Goal: Check status: Check status

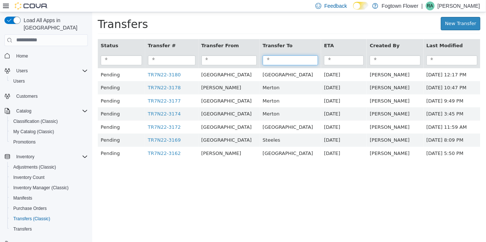
click at [281, 59] on input "search" at bounding box center [290, 60] width 55 height 10
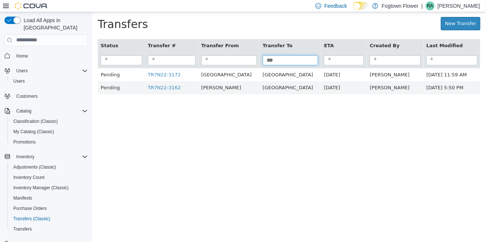
type input "***"
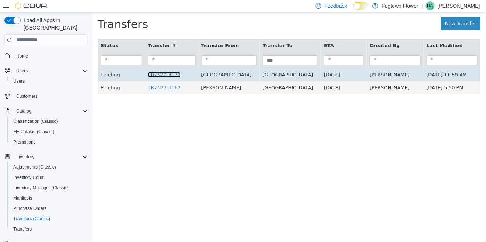
click at [164, 72] on link "TR7N22-3172" at bounding box center [164, 75] width 33 height 6
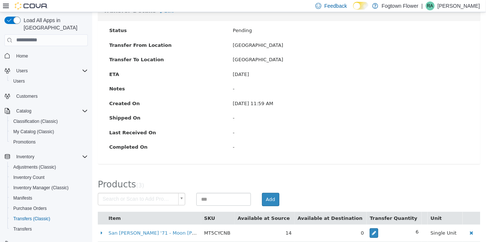
scroll to position [67, 0]
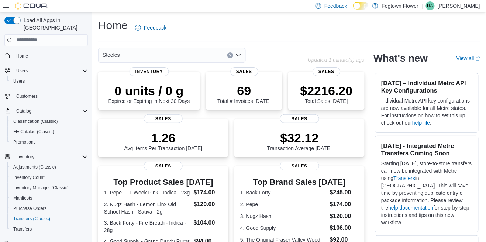
click at [40, 224] on div "Transfers" at bounding box center [48, 229] width 83 height 10
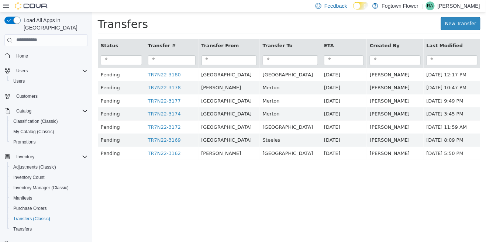
scroll to position [6, 0]
click at [274, 58] on input "search" at bounding box center [290, 60] width 55 height 10
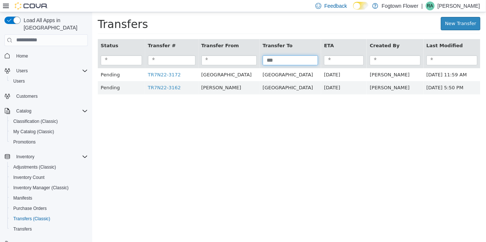
type input "***"
click at [276, 102] on html "× Transfers New Transfer Status Transfer # Transfer From Transfer To ETA Create…" at bounding box center [289, 57] width 394 height 90
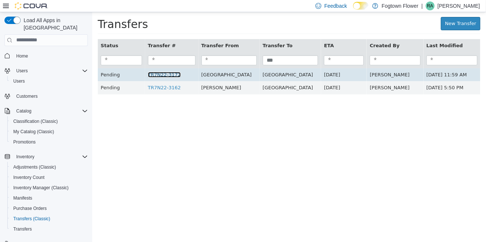
click at [168, 73] on link "TR7N22-3172" at bounding box center [164, 75] width 33 height 6
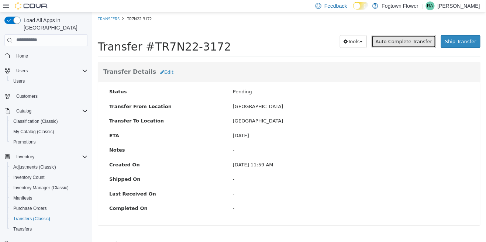
click at [411, 43] on span "Auto Complete Transfer" at bounding box center [404, 41] width 57 height 6
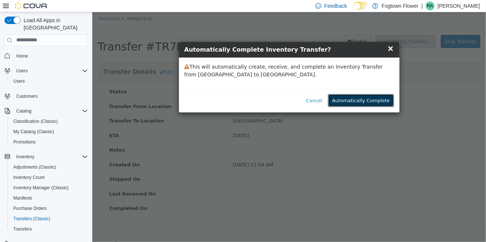
click at [369, 99] on button "Automatically Complete" at bounding box center [361, 100] width 66 height 13
